Goal: Task Accomplishment & Management: Use online tool/utility

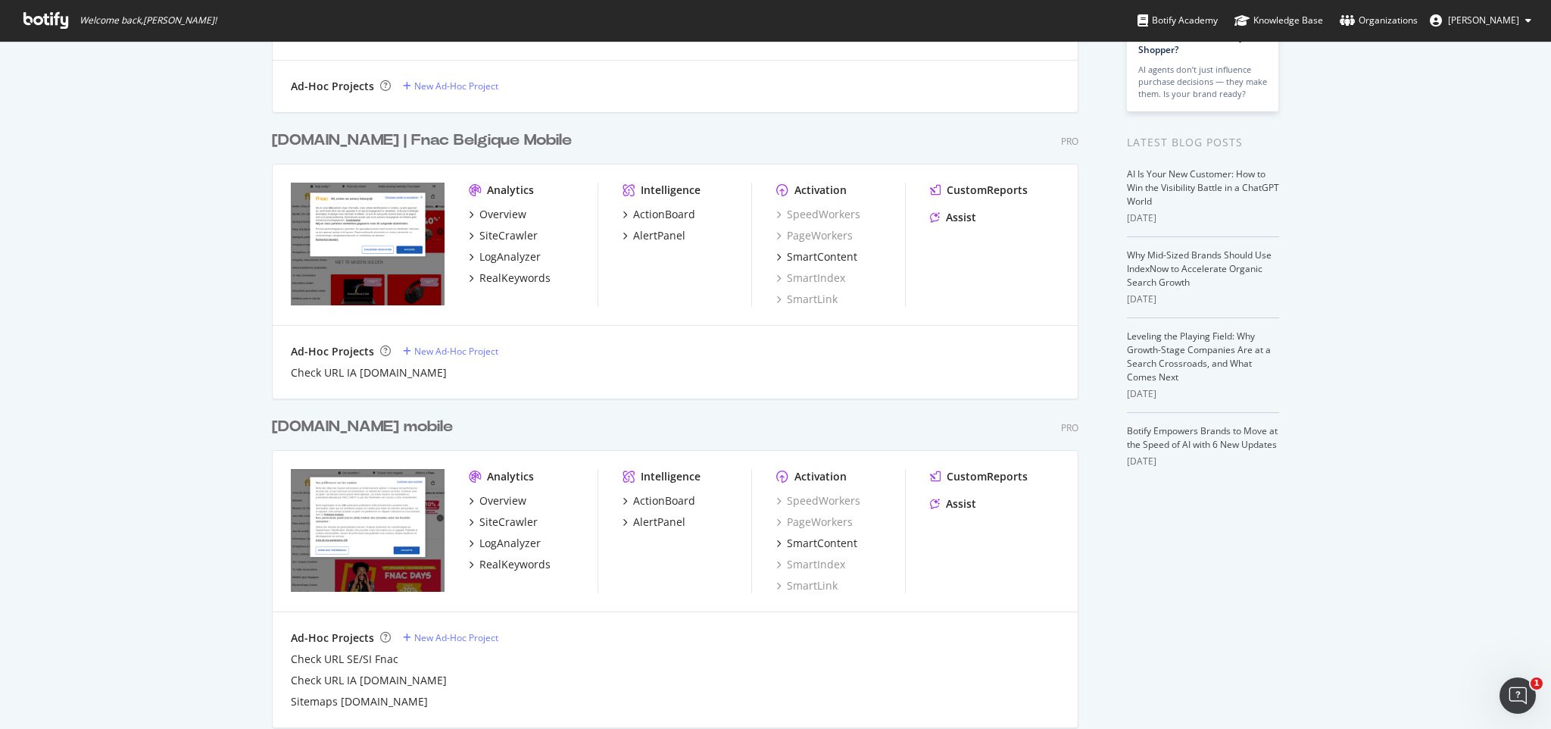
scroll to position [168, 0]
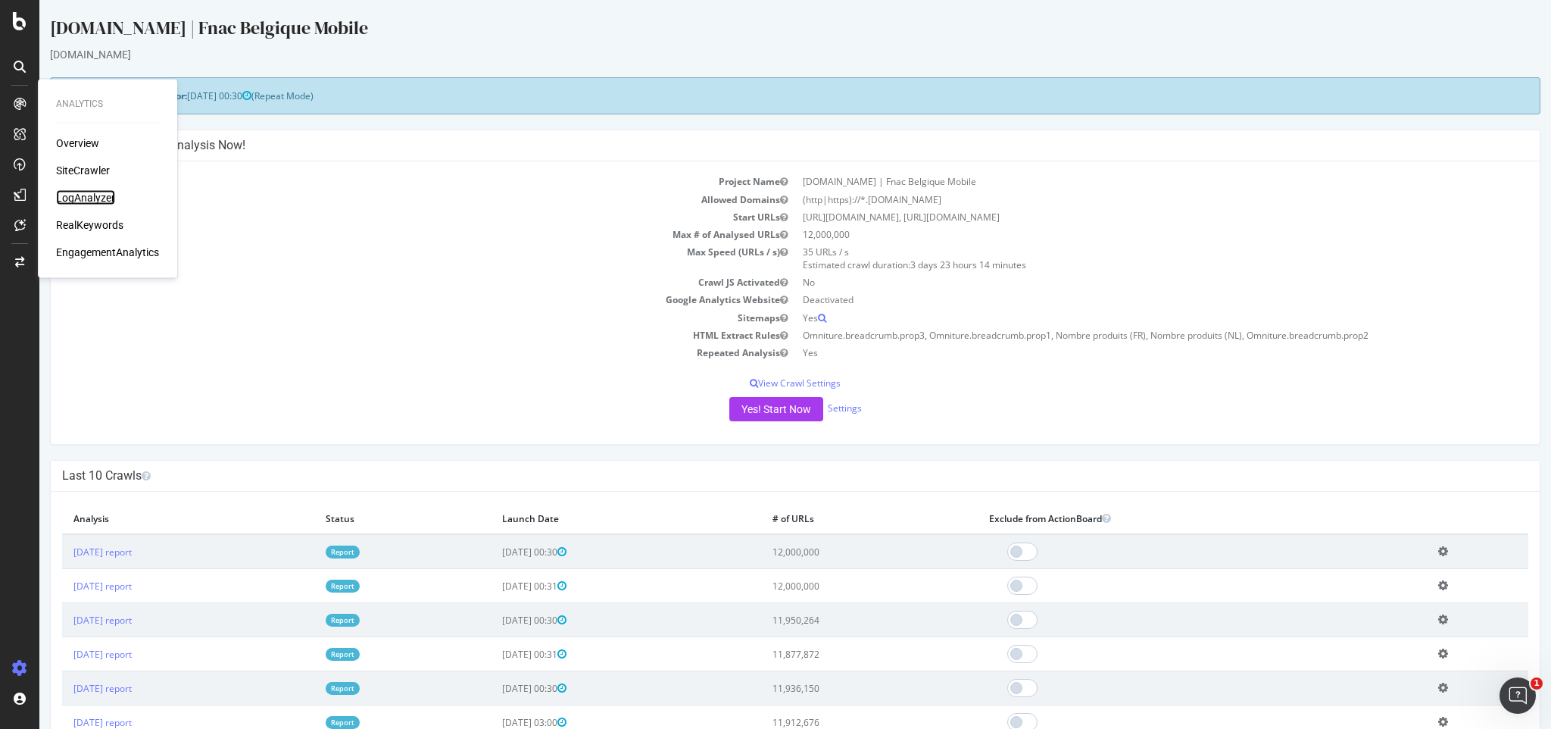
click at [97, 195] on div "LogAnalyzer" at bounding box center [85, 197] width 59 height 15
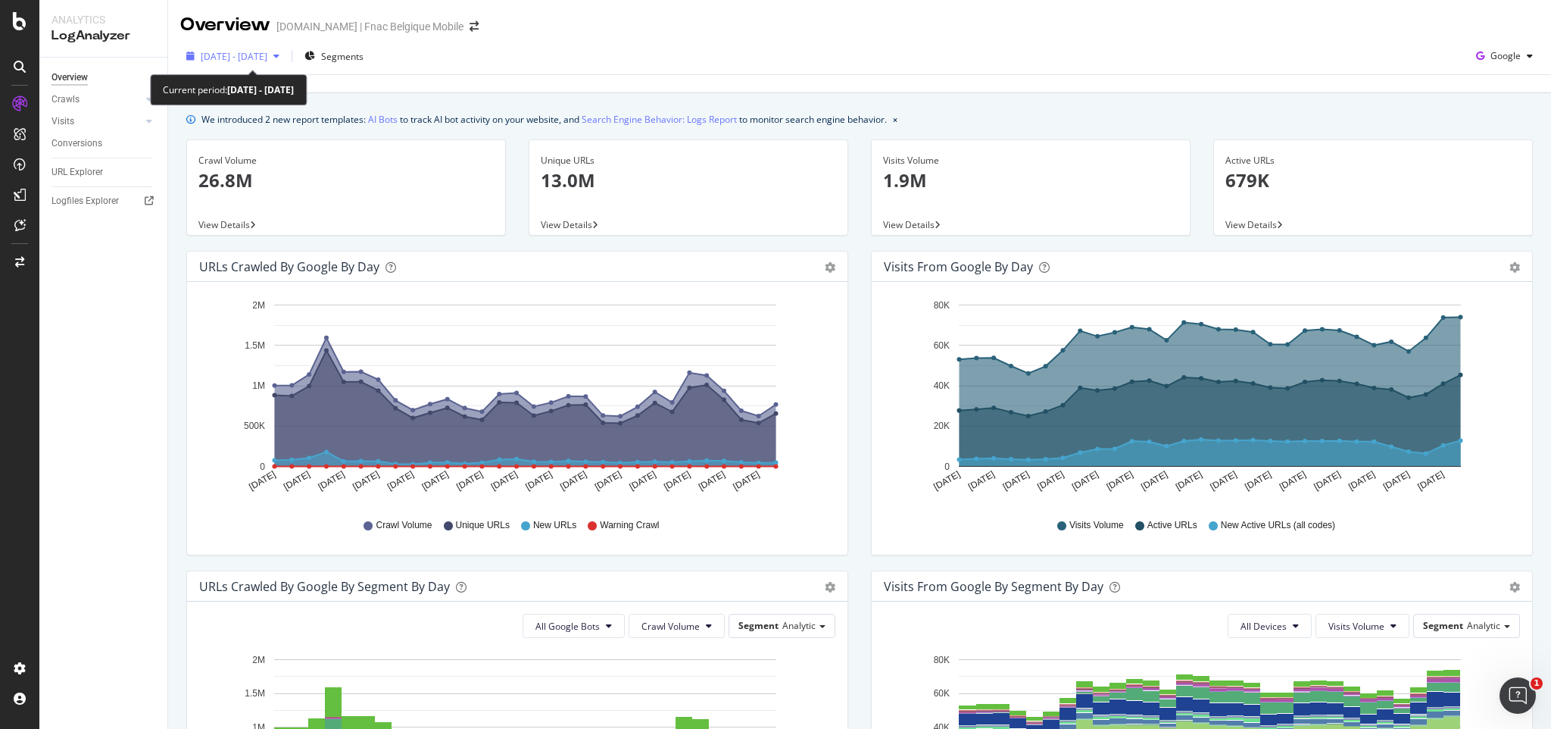
click at [267, 55] on span "2025 Jul. 22nd - Aug. 20th" at bounding box center [234, 56] width 67 height 13
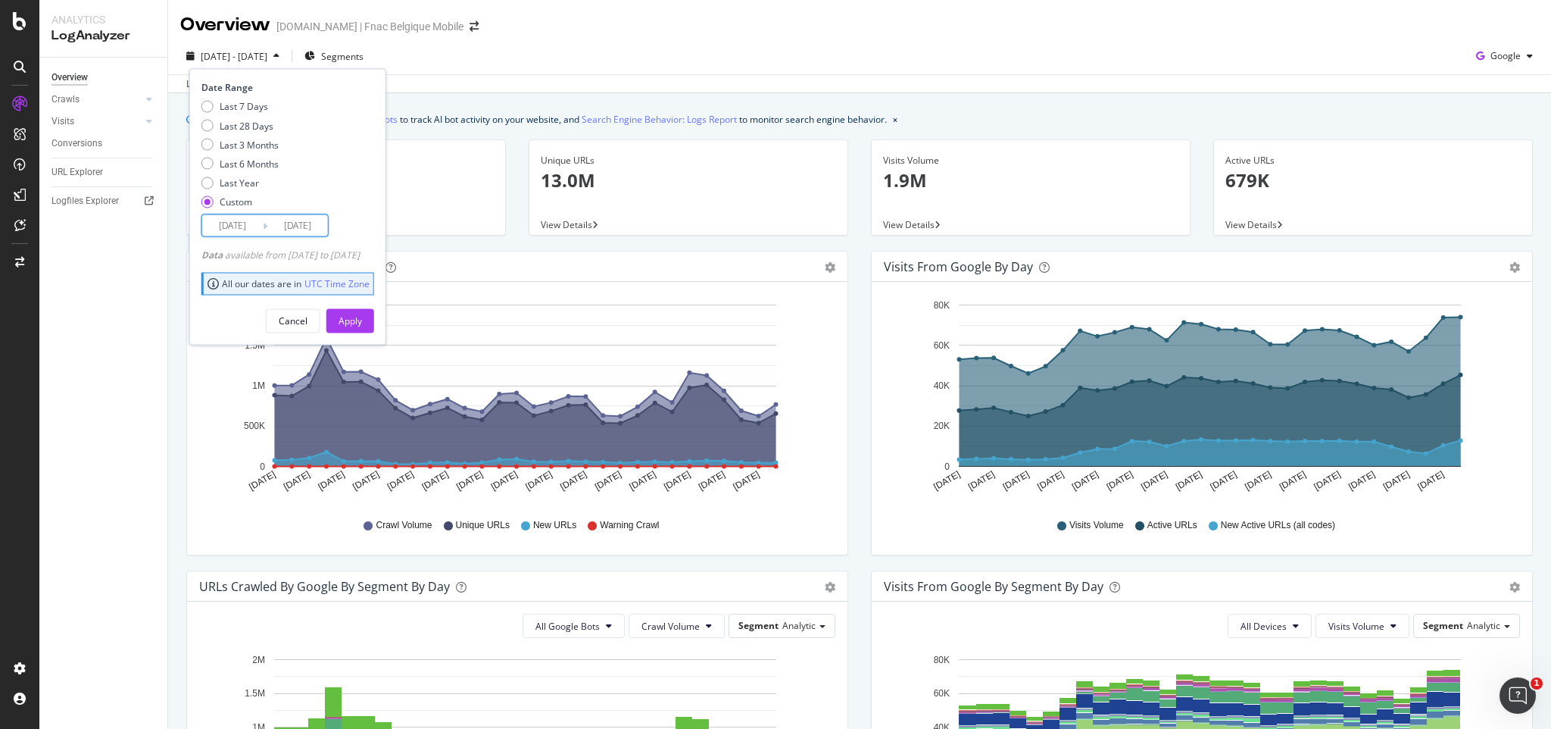
click at [242, 230] on input "2025/07/22" at bounding box center [232, 225] width 61 height 21
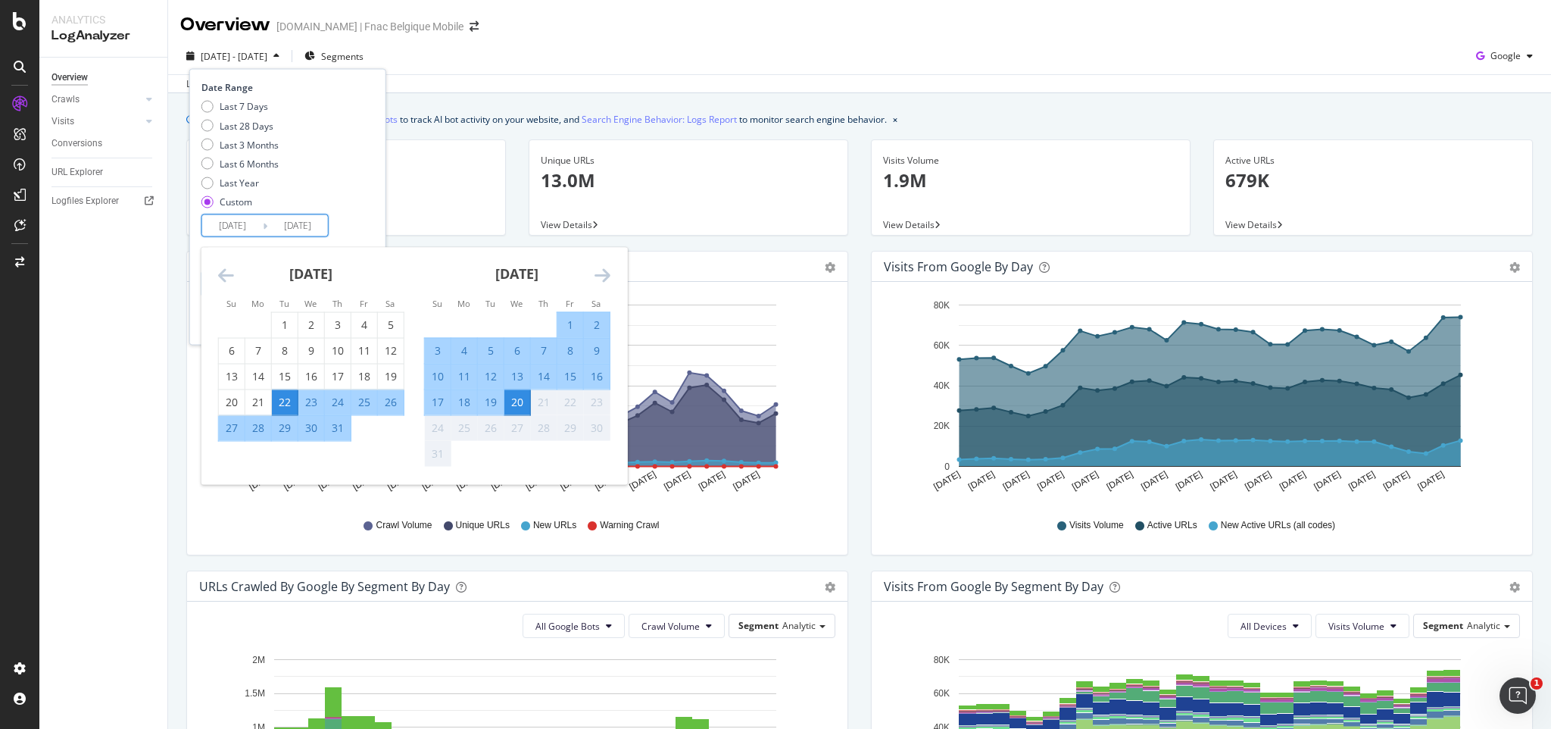
click at [568, 323] on div "1" at bounding box center [570, 324] width 26 height 15
type input "2025/08/01"
click at [360, 176] on div "Last 7 Days Last 28 Days Last 3 Months Last 6 Months Last Year Custom" at bounding box center [285, 157] width 169 height 114
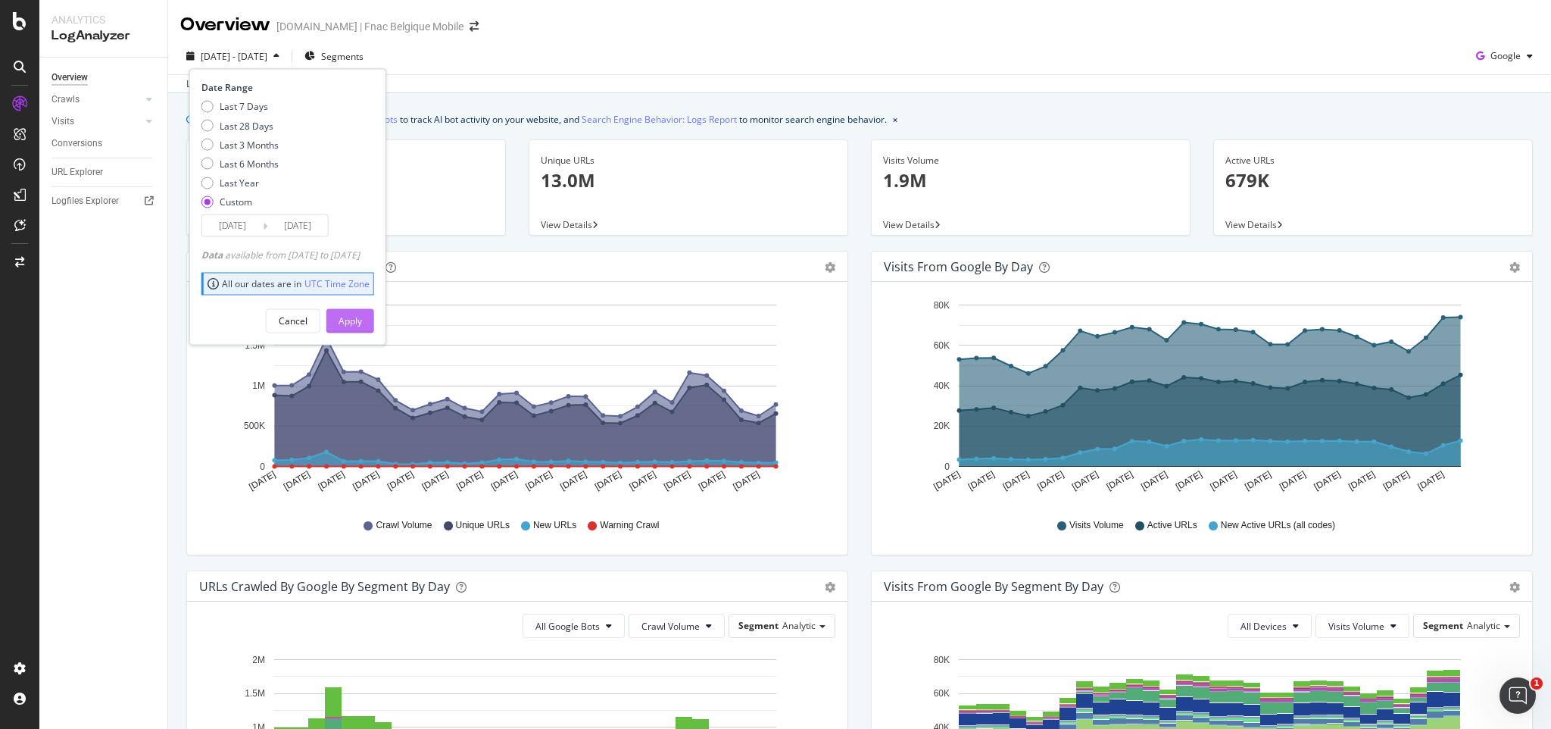
click at [362, 323] on div "Apply" at bounding box center [350, 320] width 23 height 13
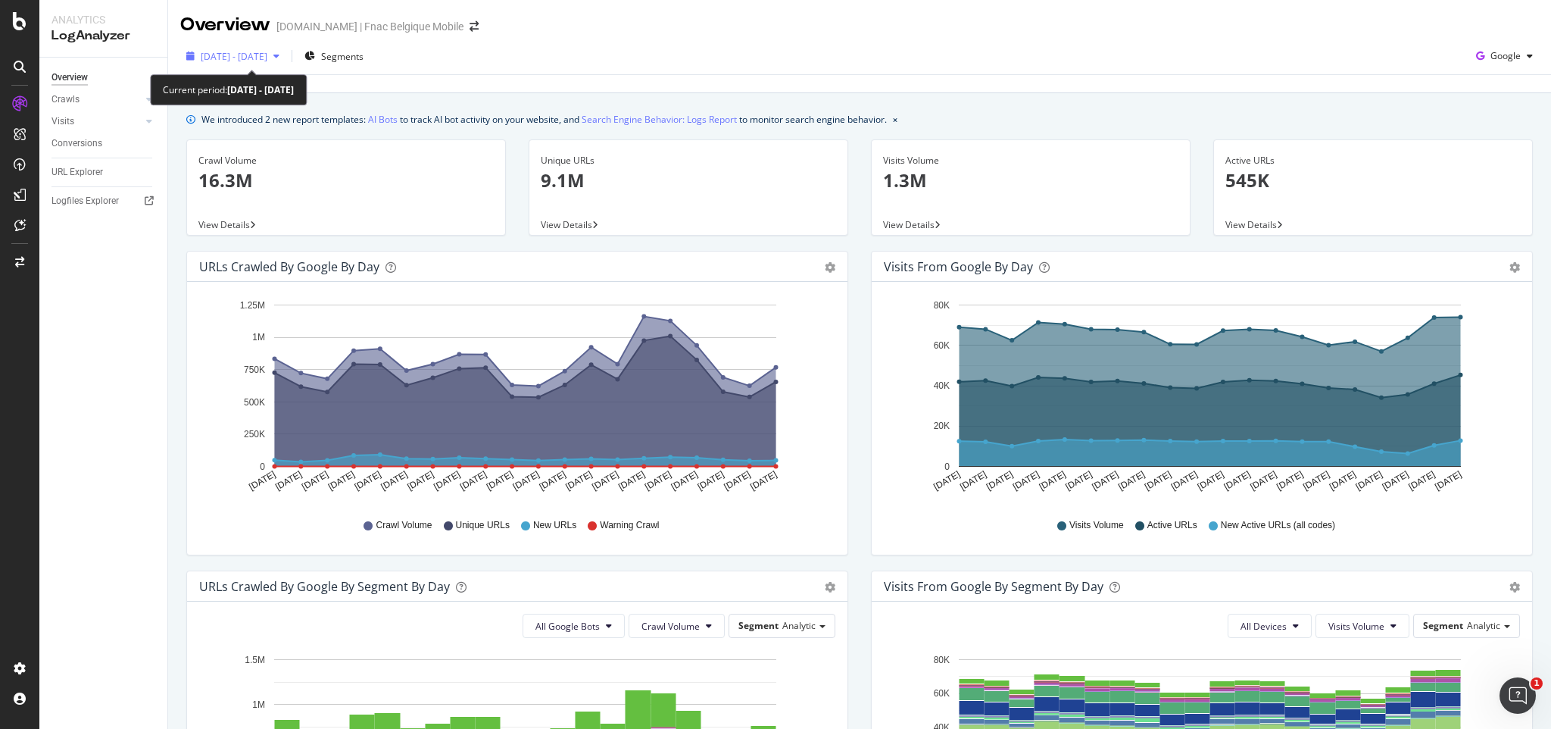
click at [286, 55] on div "button" at bounding box center [276, 56] width 18 height 9
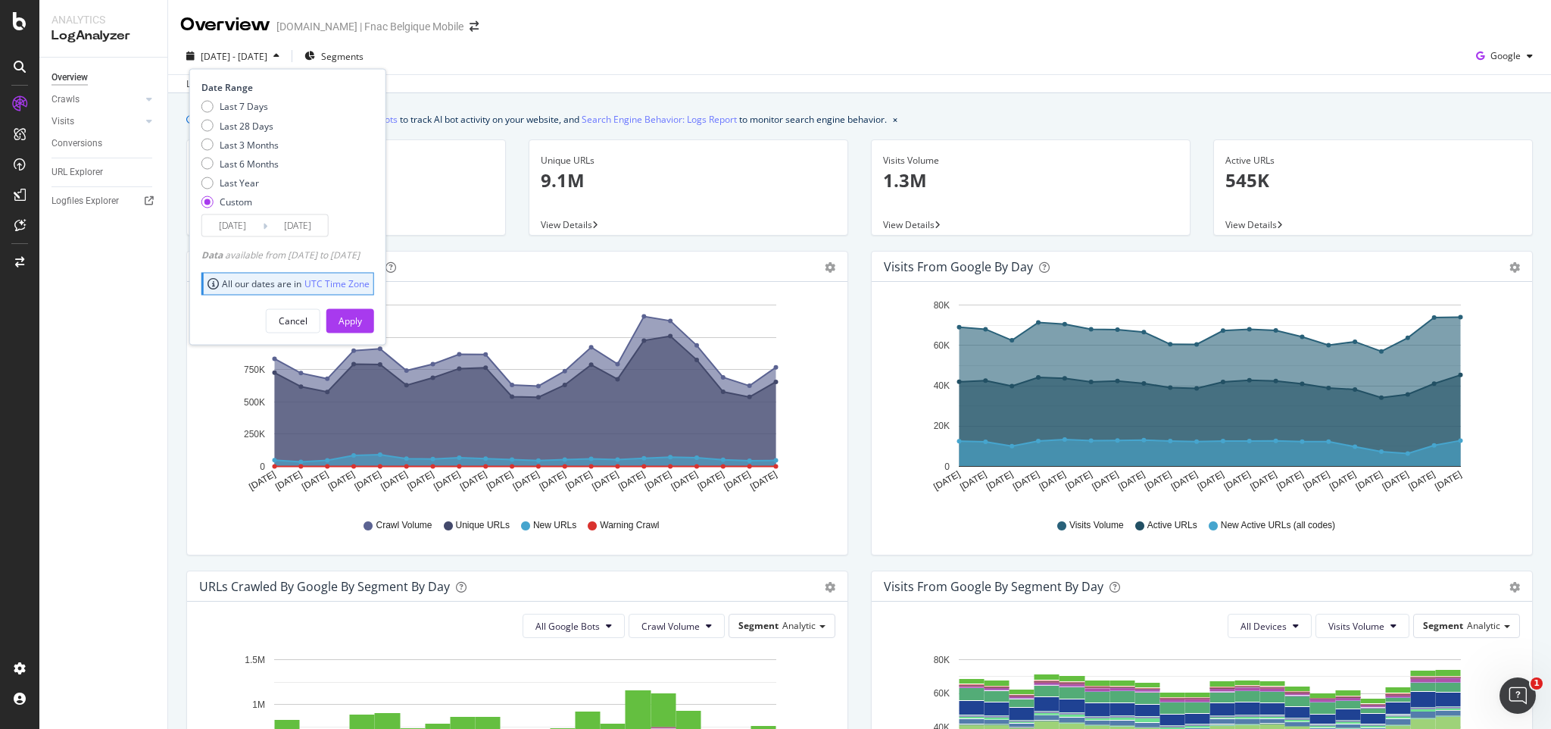
click at [237, 234] on input "2025/08/01" at bounding box center [232, 225] width 61 height 21
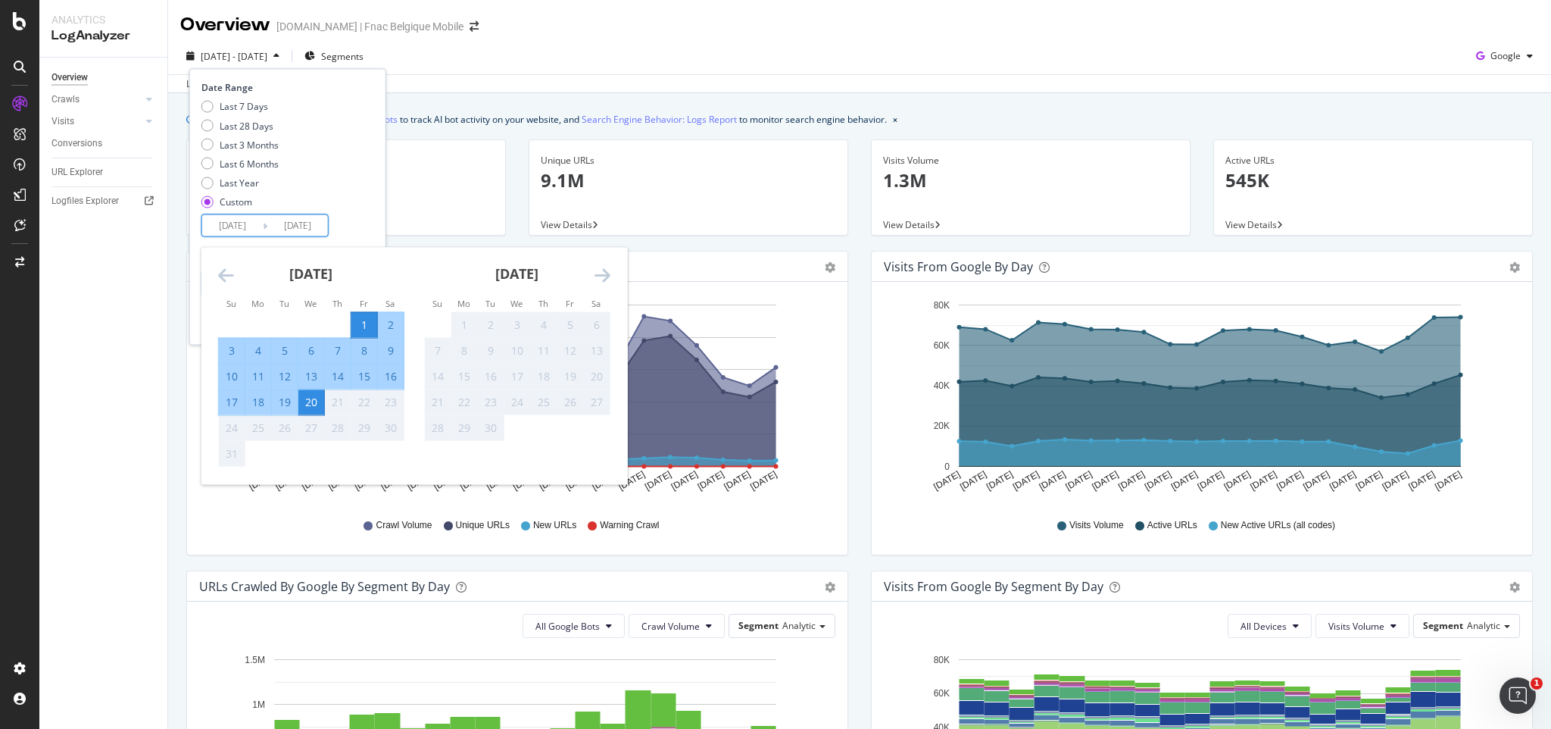
click at [224, 273] on icon "Move backward to switch to the previous month." at bounding box center [226, 275] width 16 height 18
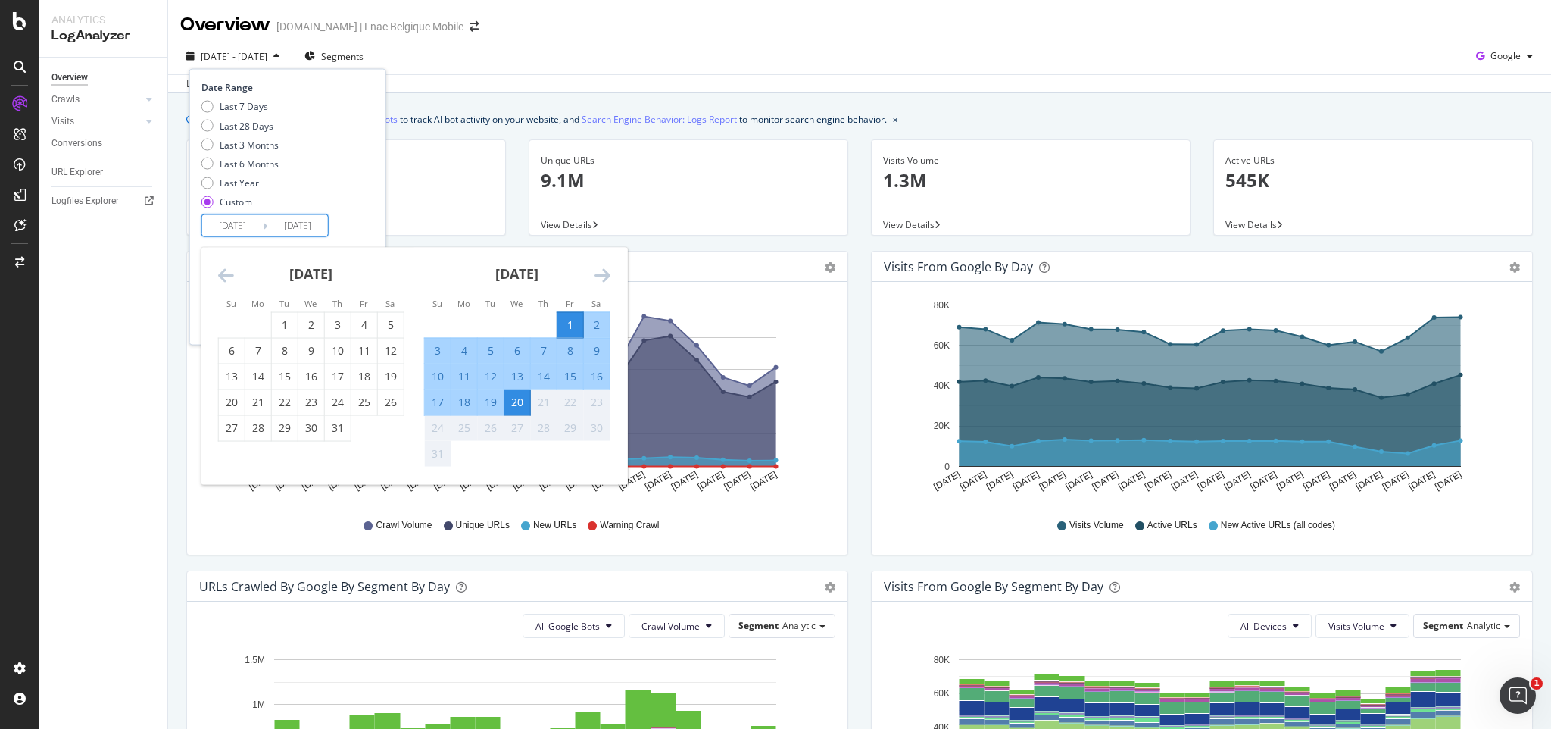
click at [224, 273] on icon "Move backward to switch to the previous month." at bounding box center [226, 275] width 16 height 18
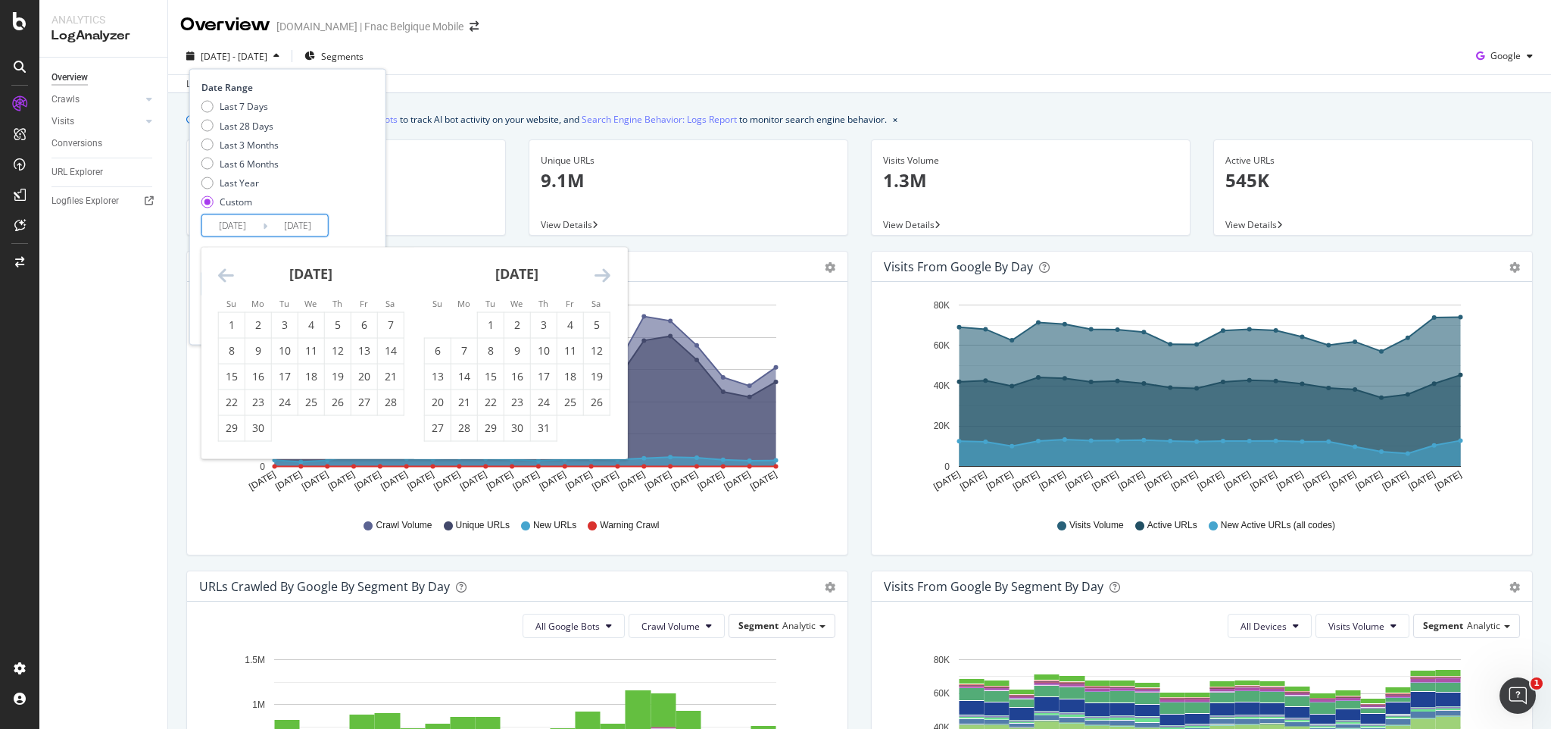
click at [224, 273] on icon "Move backward to switch to the previous month." at bounding box center [226, 275] width 16 height 18
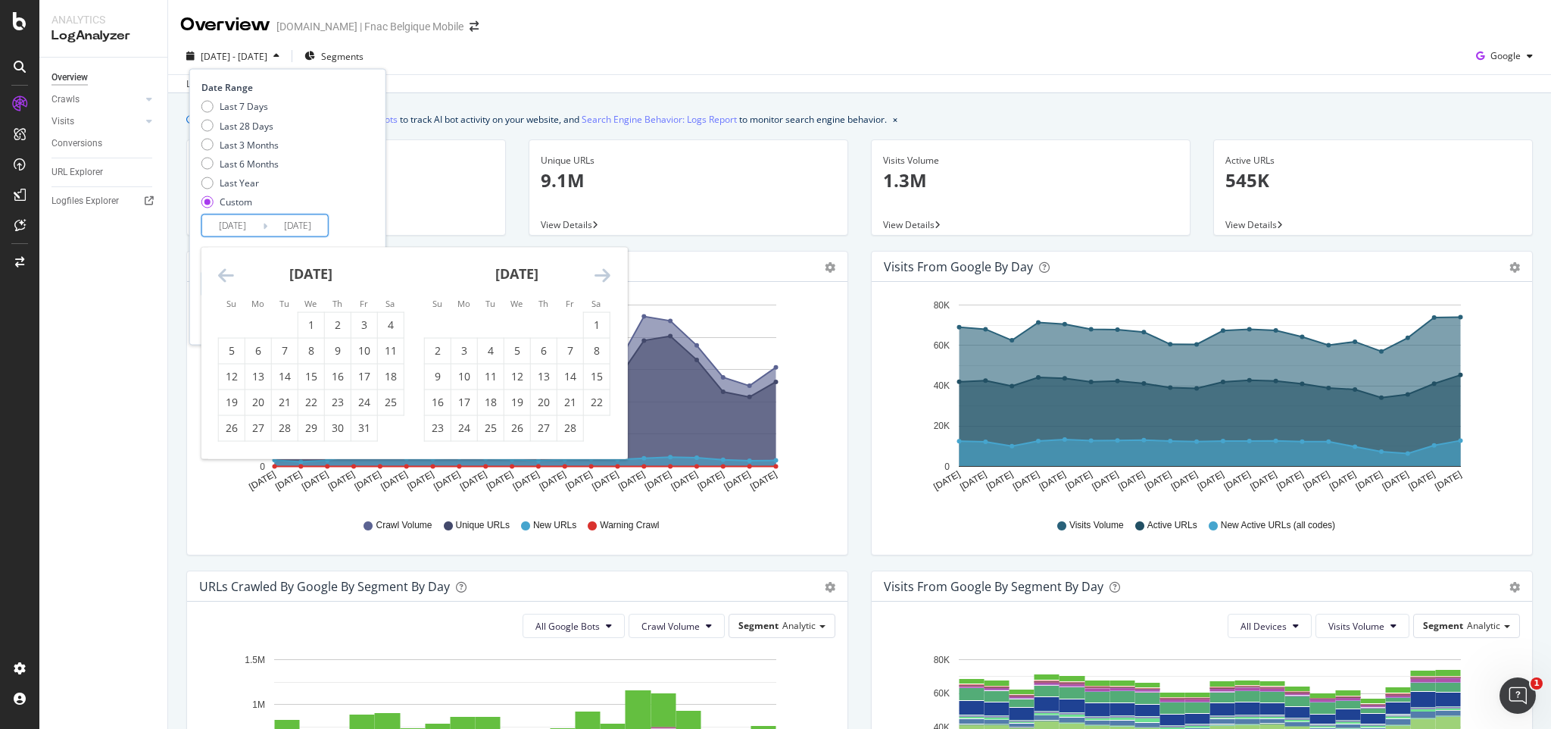
click at [224, 273] on icon "Move backward to switch to the previous month." at bounding box center [226, 275] width 16 height 18
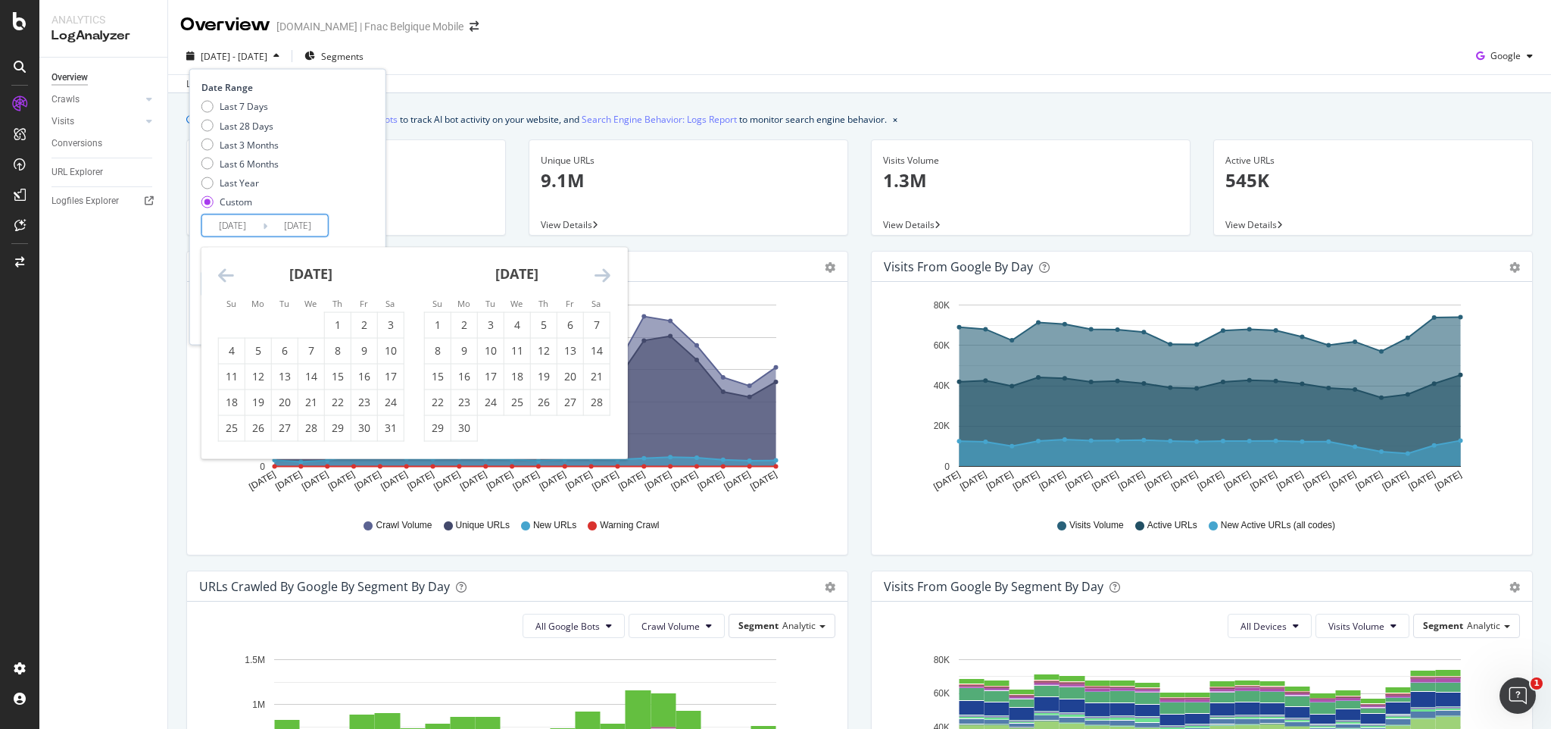
click at [224, 273] on icon "Move backward to switch to the previous month." at bounding box center [226, 275] width 16 height 18
click at [547, 318] on div "1" at bounding box center [544, 324] width 26 height 15
type input "2024/08/01"
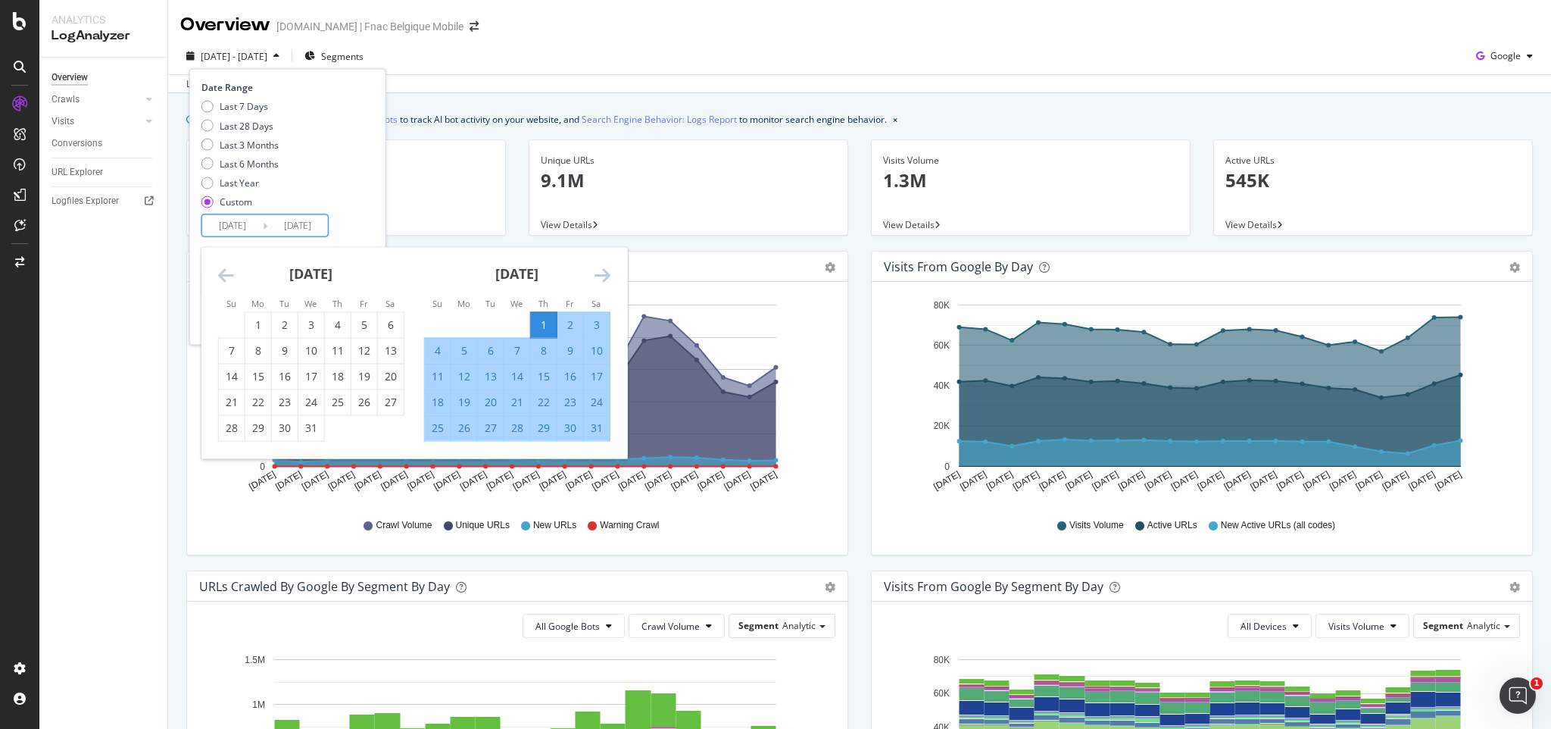
click at [551, 374] on div "15" at bounding box center [544, 376] width 26 height 15
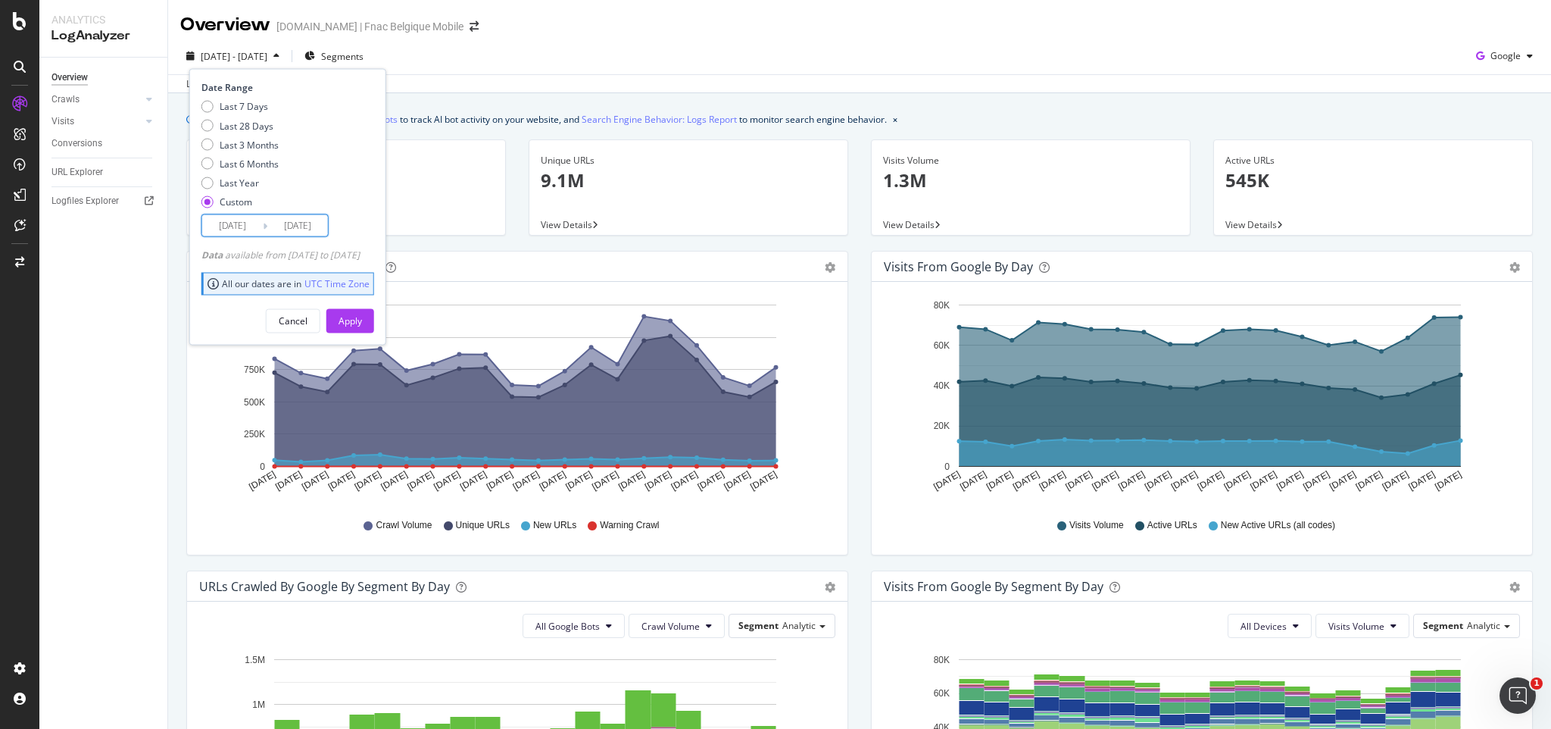
click at [295, 223] on input "2024/08/15" at bounding box center [297, 225] width 61 height 21
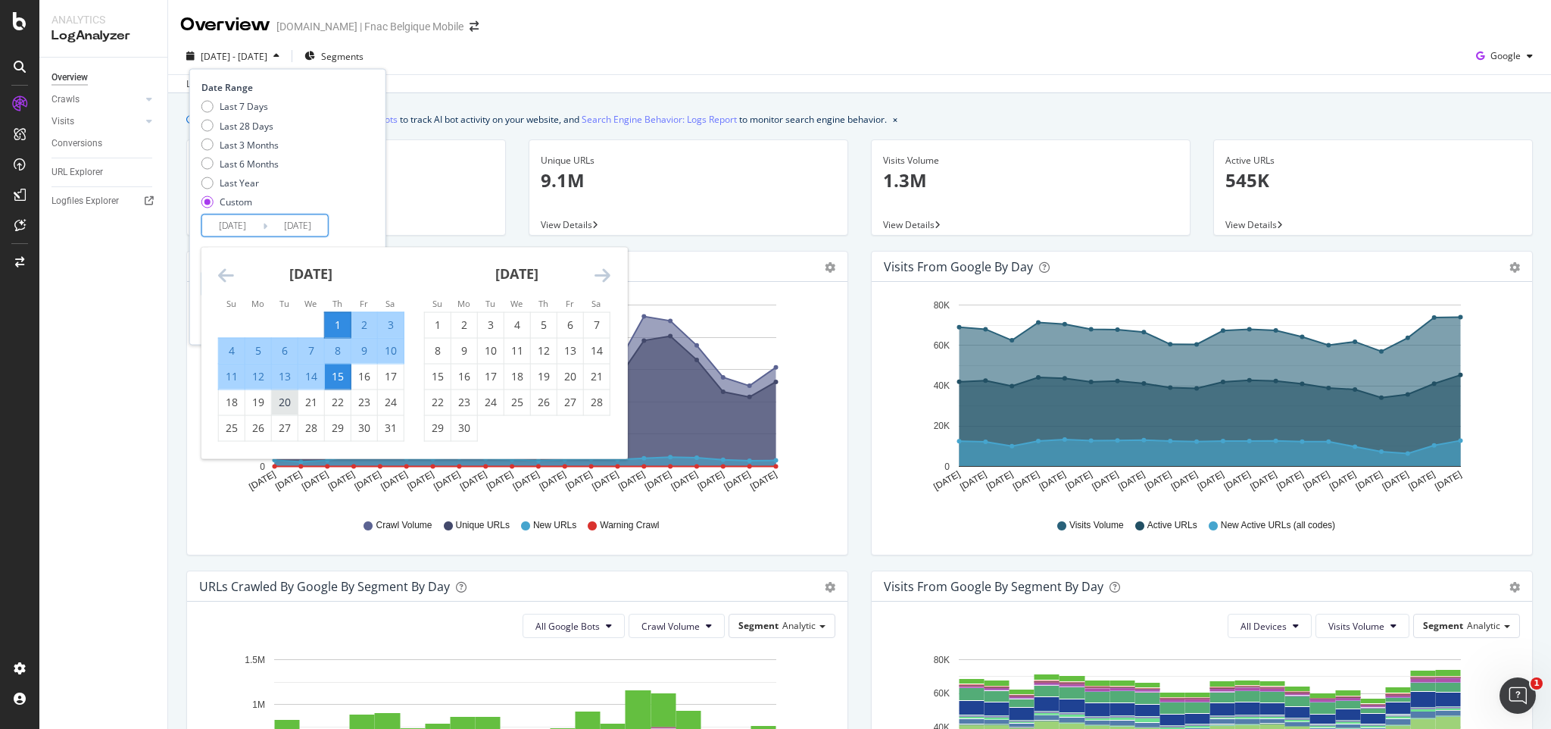
click at [279, 398] on div "20" at bounding box center [285, 402] width 26 height 15
type input "2024/08/20"
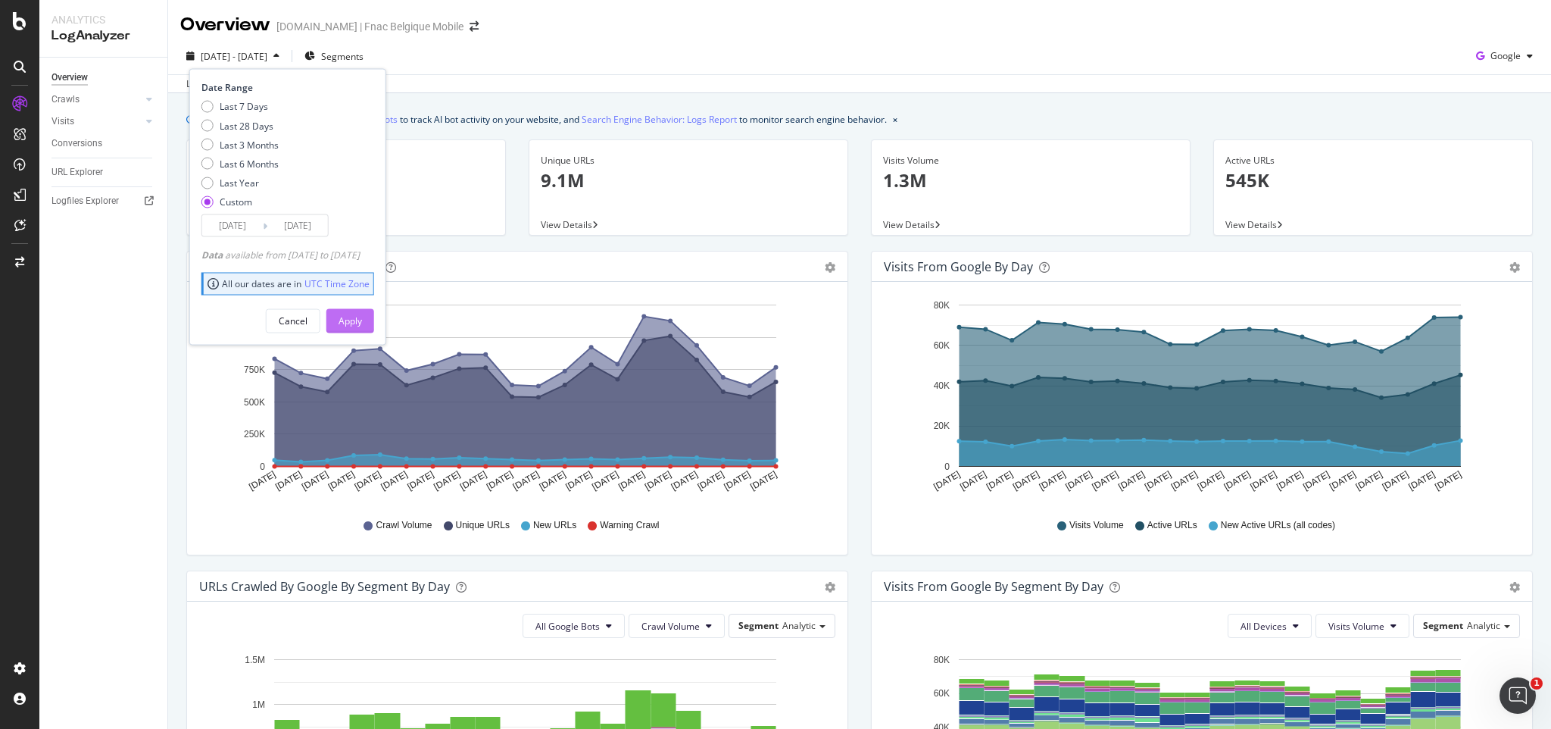
click at [362, 316] on div "Apply" at bounding box center [350, 320] width 23 height 13
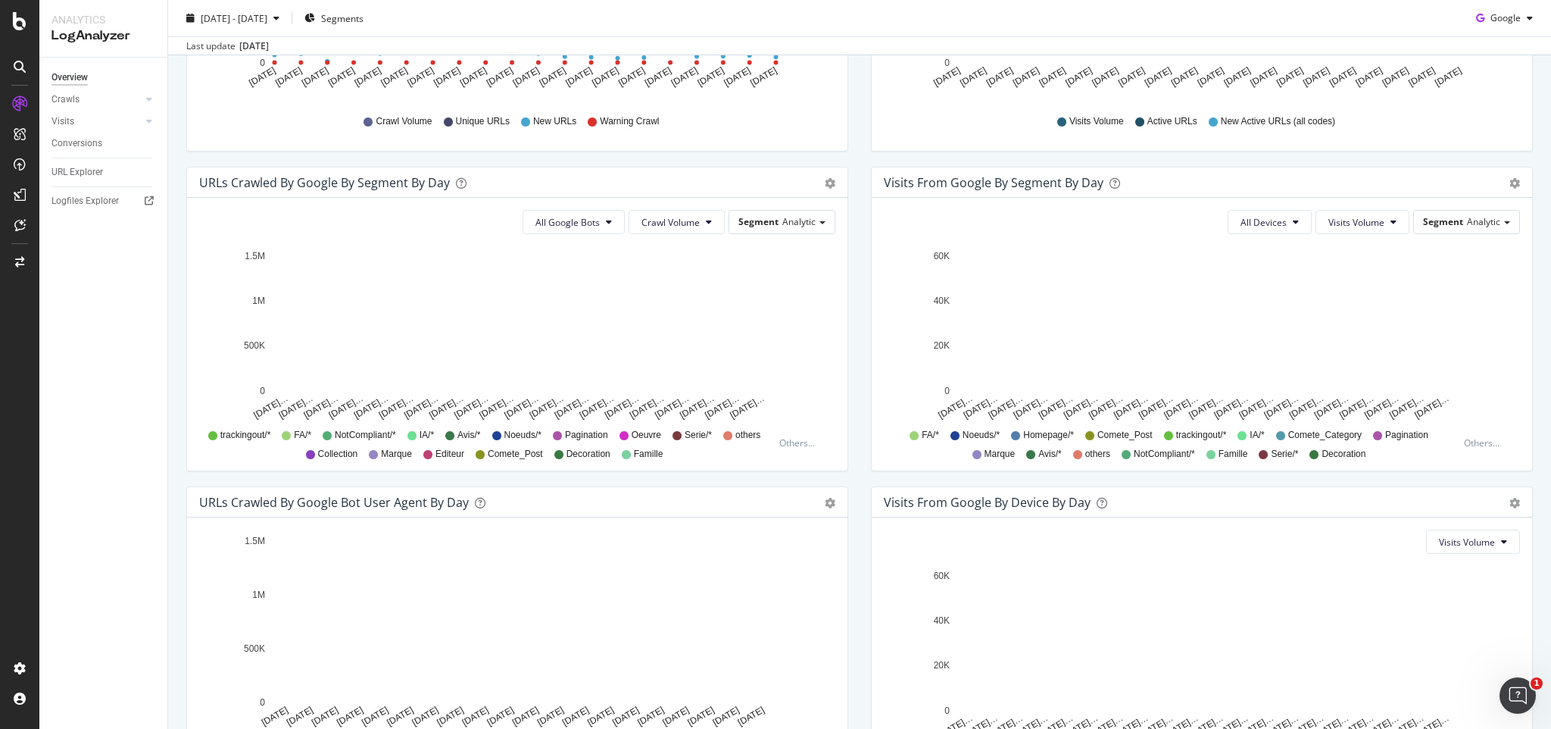
scroll to position [535, 0]
